Goal: Information Seeking & Learning: Find contact information

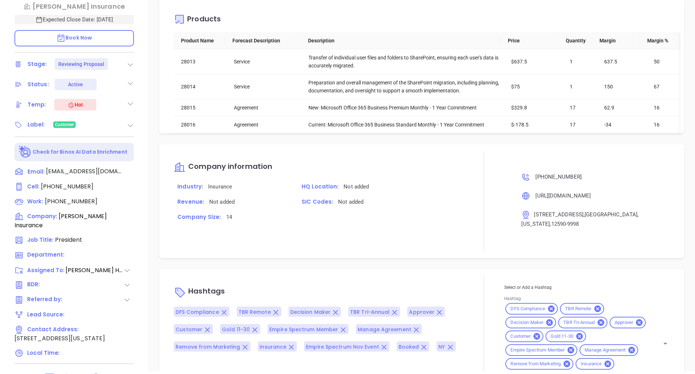
scroll to position [851, 0]
drag, startPoint x: 236, startPoint y: 194, endPoint x: 183, endPoint y: 193, distance: 52.9
click at [183, 191] on p "Industry: Insurance" at bounding box center [231, 185] width 115 height 9
click at [221, 189] on span "Insurance" at bounding box center [220, 186] width 24 height 7
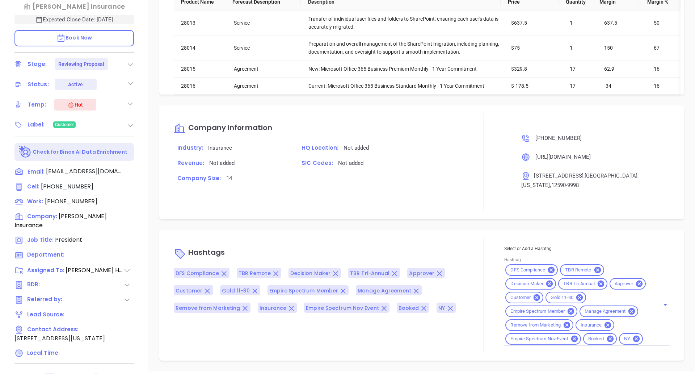
scroll to position [904, 0]
drag, startPoint x: 615, startPoint y: 152, endPoint x: 508, endPoint y: 152, distance: 107.5
click at [508, 152] on div "[PHONE_NUMBER] [URL][DOMAIN_NAME] [STREET_ADDRESS][US_STATE]" at bounding box center [586, 162] width 165 height 99
copy p "[URL][DOMAIN_NAME]"
click at [445, 162] on div "SIC Codes: Not added" at bounding box center [381, 165] width 174 height 15
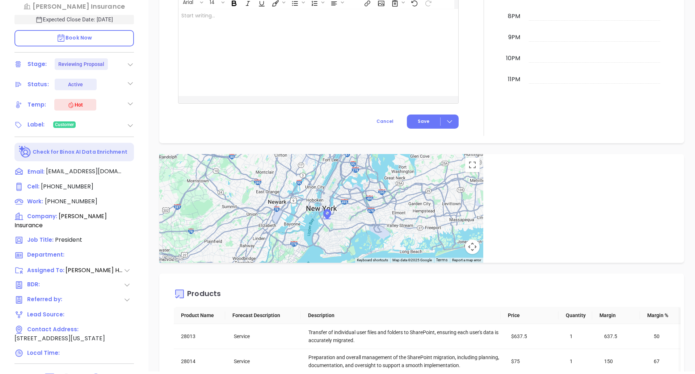
scroll to position [579, 0]
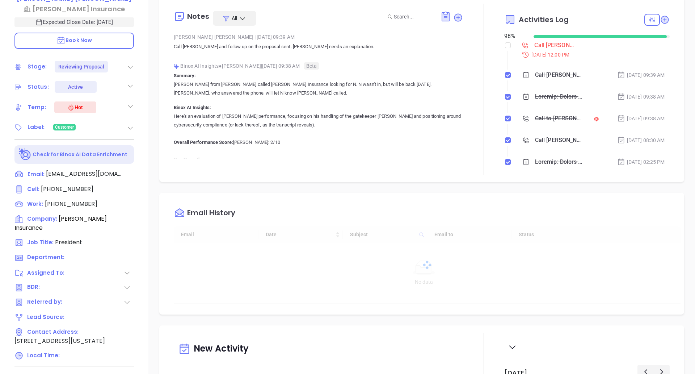
type input "[DATE]"
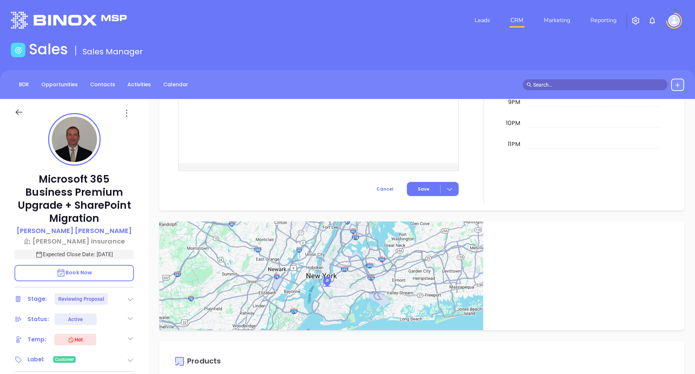
type input "[PERSON_NAME]"
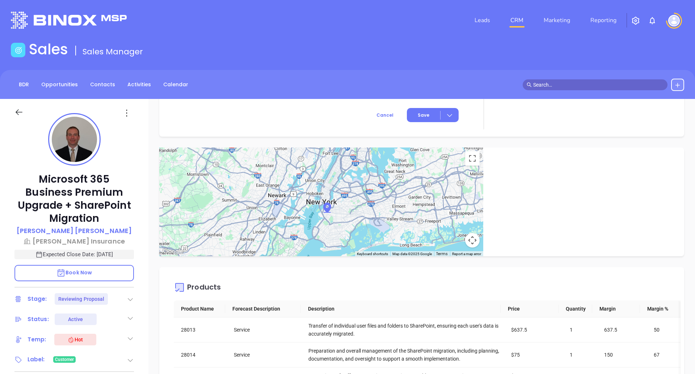
scroll to position [838, 0]
click at [18, 112] on icon at bounding box center [19, 112] width 7 height 6
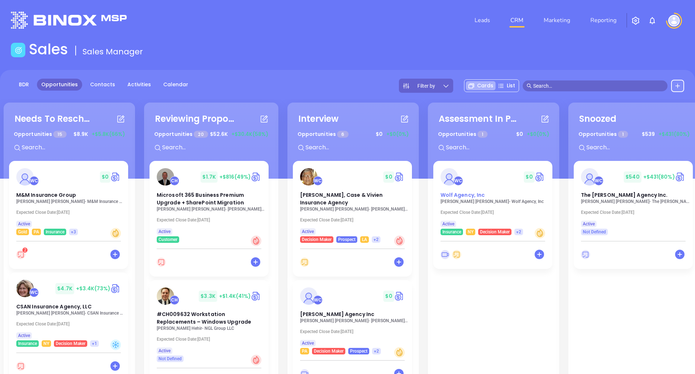
click at [497, 192] on div "Wolf Agency, Inc" at bounding box center [492, 195] width 113 height 8
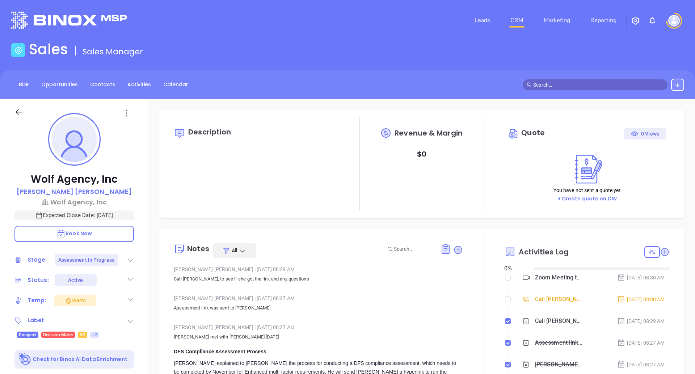
type input "[DATE]"
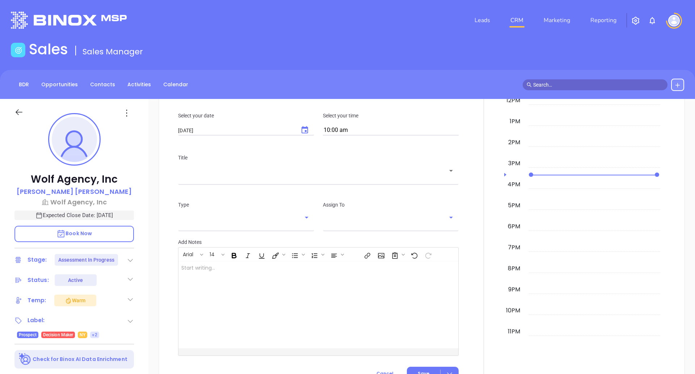
type input "[PERSON_NAME]"
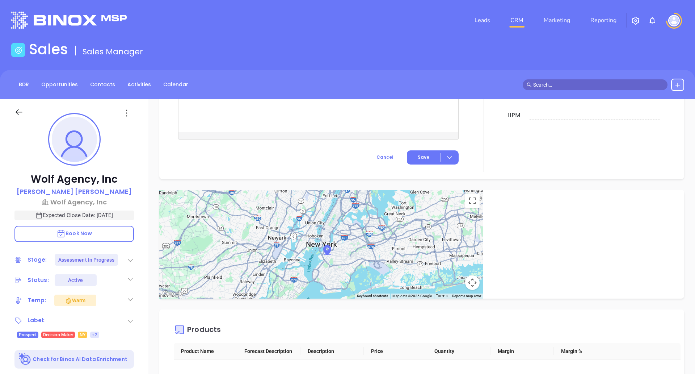
scroll to position [850, 0]
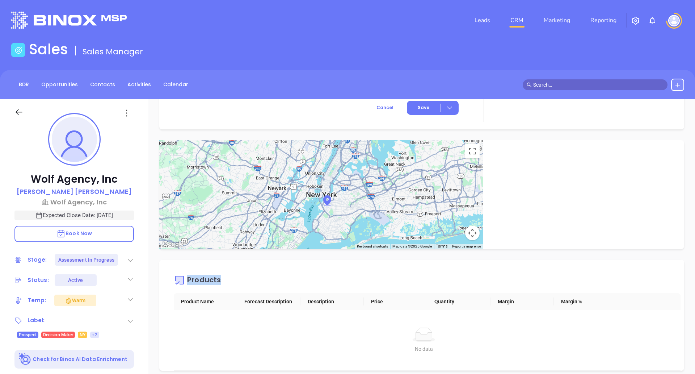
drag, startPoint x: 499, startPoint y: 144, endPoint x: 695, endPoint y: 249, distance: 222.4
click at [695, 249] on div "Description Revenue & Margin $ 0 Quote 0 Views You have not sent a quote yet + …" at bounding box center [421, 352] width 547 height 507
click at [21, 113] on icon at bounding box center [18, 112] width 9 height 9
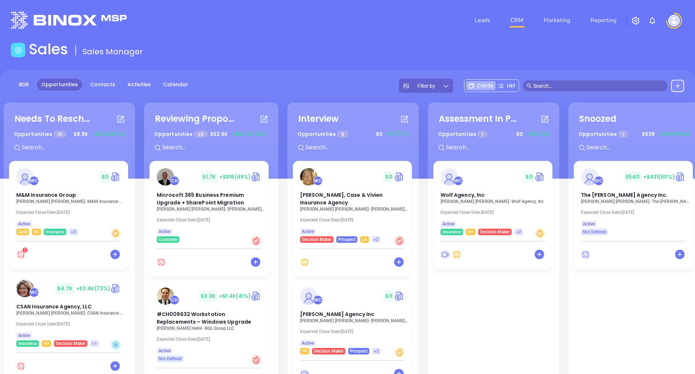
click at [93, 218] on div "WC $ 0 M&M Insurance Group Elizabeth Moser - M&M Insurance Group Expected Close…" at bounding box center [68, 198] width 119 height 74
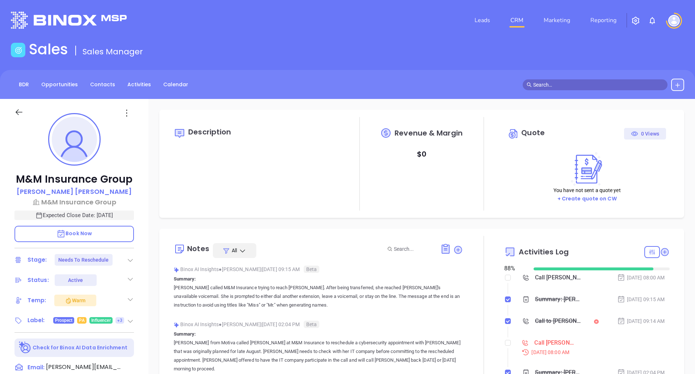
scroll to position [210, 0]
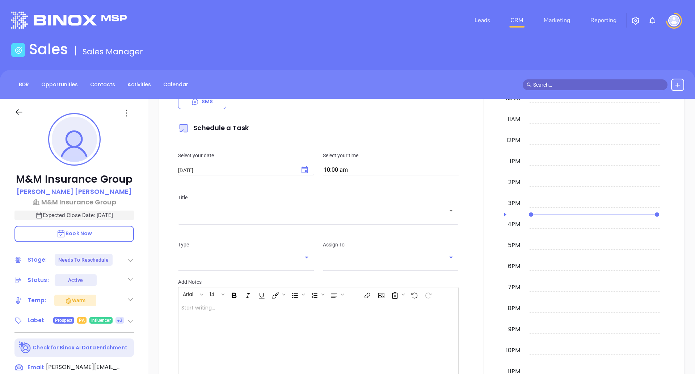
type input "[PERSON_NAME]"
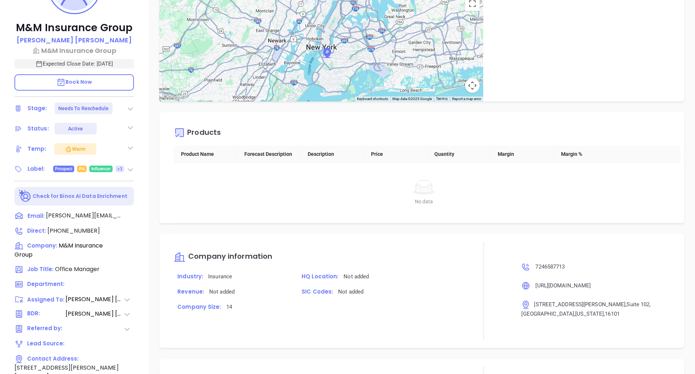
scroll to position [152, 0]
drag, startPoint x: 522, startPoint y: 35, endPoint x: 579, endPoint y: 60, distance: 62.9
click at [579, 60] on div at bounding box center [583, 46] width 201 height 109
click at [327, 56] on icon at bounding box center [327, 53] width 12 height 12
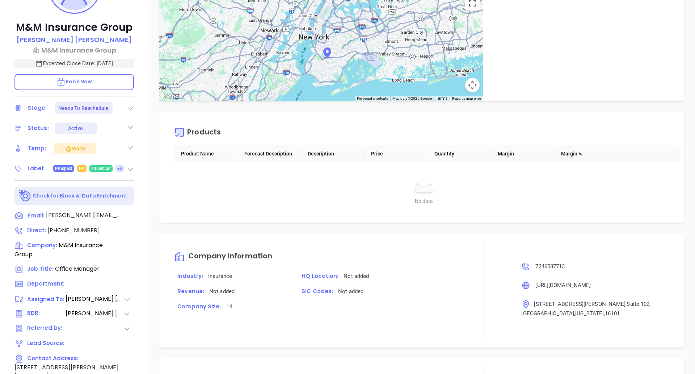
click at [404, 56] on div at bounding box center [599, 221] width 556 height 348
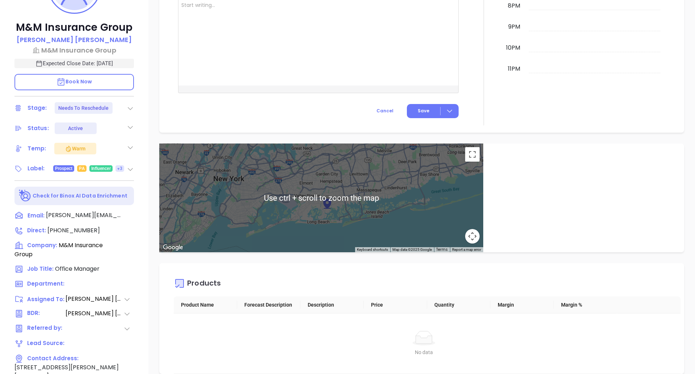
scroll to position [687, 0]
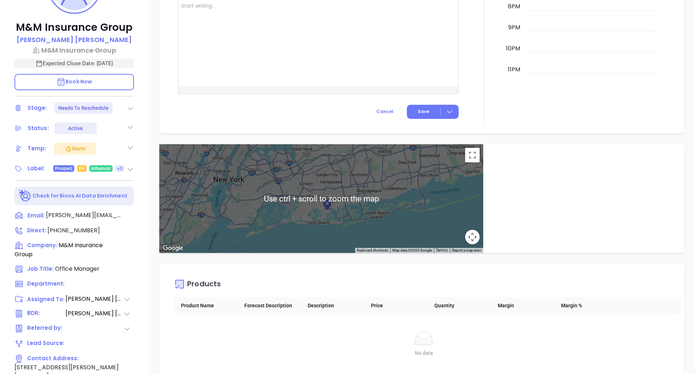
click at [529, 177] on div at bounding box center [583, 198] width 201 height 109
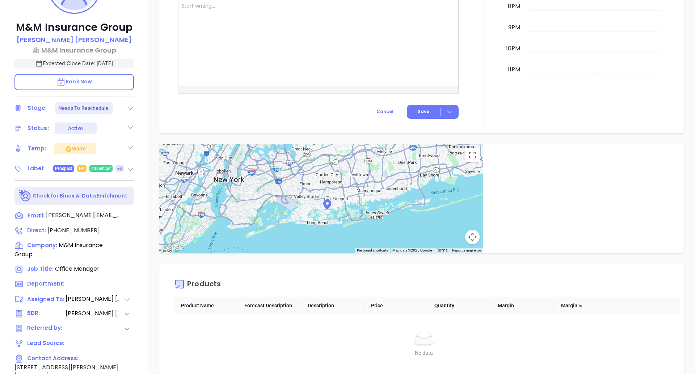
scroll to position [838, 0]
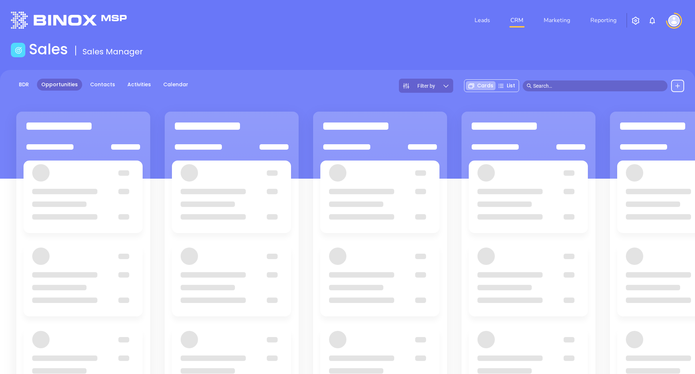
click at [532, 84] on span at bounding box center [595, 85] width 145 height 11
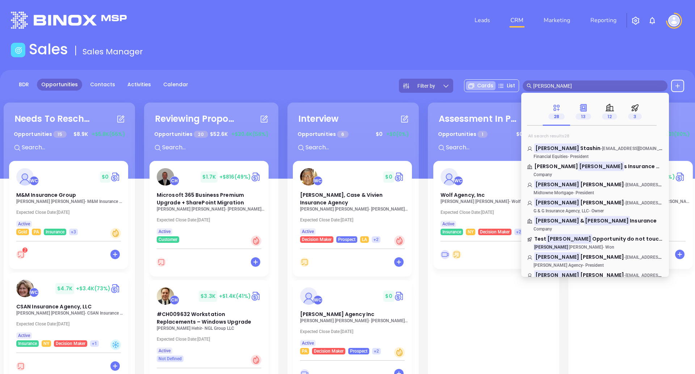
type input "walter"
click at [582, 108] on icon at bounding box center [584, 107] width 6 height 7
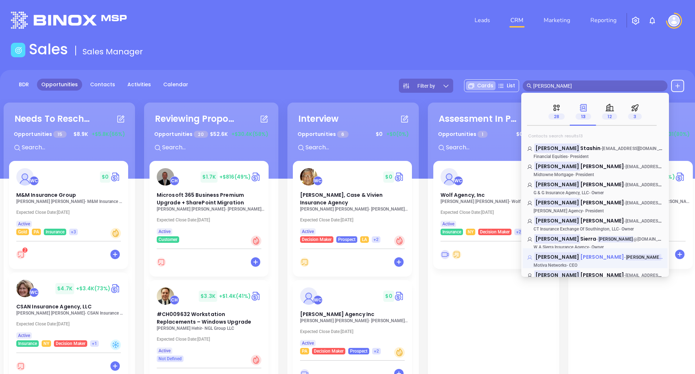
click at [580, 257] on span "[PERSON_NAME]" at bounding box center [602, 256] width 44 height 7
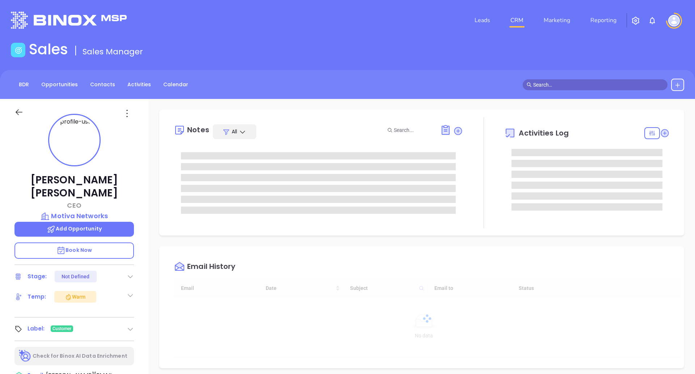
type input "[DATE]"
type input "[PERSON_NAME]"
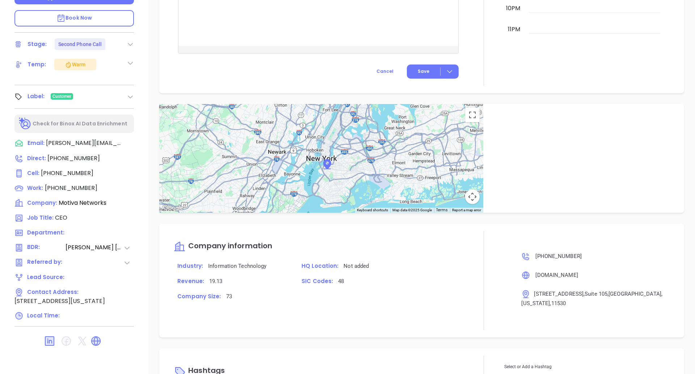
scroll to position [469, 0]
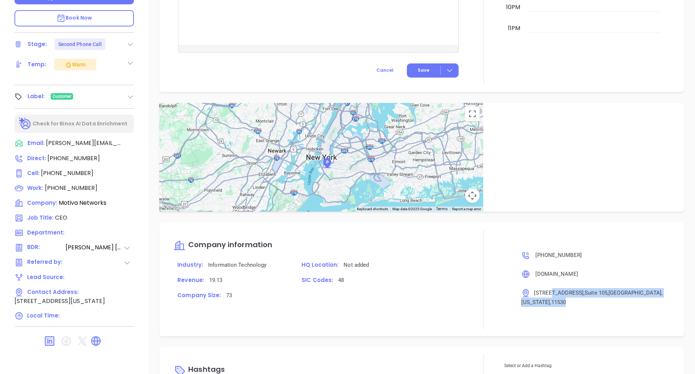
drag, startPoint x: 545, startPoint y: 293, endPoint x: 577, endPoint y: 304, distance: 33.9
click at [577, 304] on p "1100 Franklin Ave , Suite 105 , Garden City , New York , 11530" at bounding box center [594, 297] width 147 height 19
click at [530, 289] on p "1100 Franklin Ave , Suite 105 , Garden City , New York , 11530" at bounding box center [594, 297] width 147 height 19
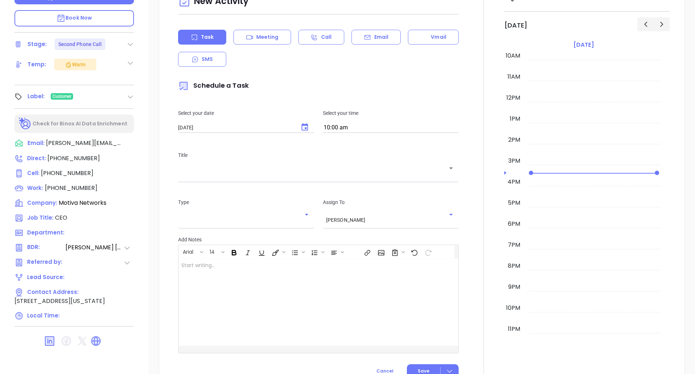
scroll to position [829, 0]
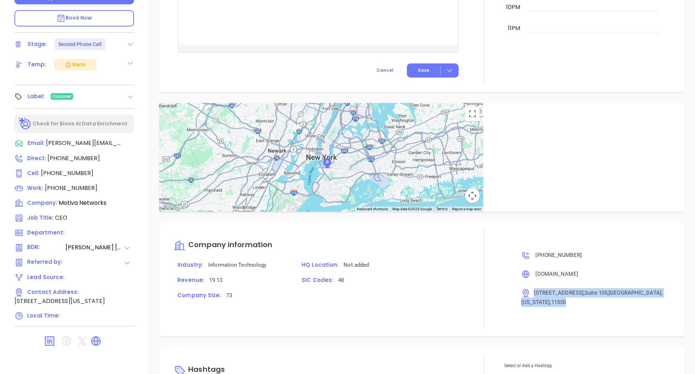
drag, startPoint x: 531, startPoint y: 292, endPoint x: 543, endPoint y: 300, distance: 14.7
click at [543, 300] on p "1100 Franklin Ave , Suite 105 , Garden City , New York , 11530" at bounding box center [594, 297] width 147 height 19
copy span "1100 Franklin Ave , Suite 105 , Garden City , New York , 11530"
click at [543, 300] on p "1100 Franklin Ave , Suite 105 , Garden City , New York , 11530" at bounding box center [594, 297] width 147 height 19
drag, startPoint x: 571, startPoint y: 299, endPoint x: 631, endPoint y: 291, distance: 60.2
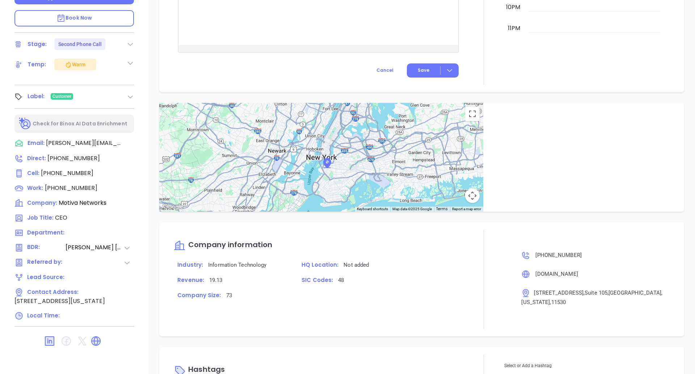
click at [631, 291] on span "1100 Franklin Ave , Suite 105 , Garden City , New York , 11530" at bounding box center [591, 297] width 141 height 16
copy span "Franklin Ave , Suite 105 , Garden City ,"
click at [535, 298] on p "1100 Franklin Ave , Suite 105 , Garden City , New York , 11530" at bounding box center [594, 297] width 147 height 19
drag, startPoint x: 530, startPoint y: 291, endPoint x: 631, endPoint y: 291, distance: 101.7
click at [631, 291] on span "1100 Franklin Ave , Suite 105 , Garden City , New York , 11530" at bounding box center [591, 297] width 141 height 16
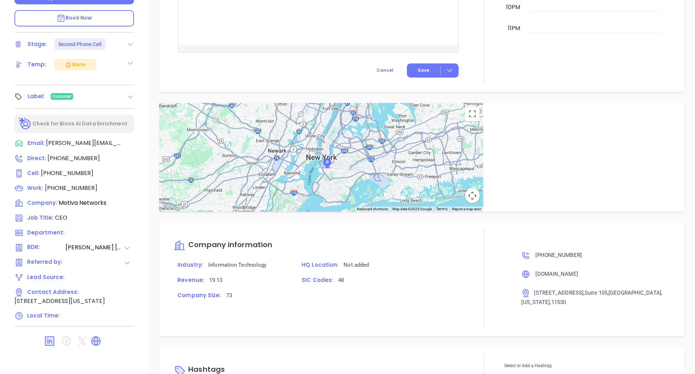
copy span "1100 Franklin Ave , Suite 105 , Garden City ,"
